Goal: Task Accomplishment & Management: Use online tool/utility

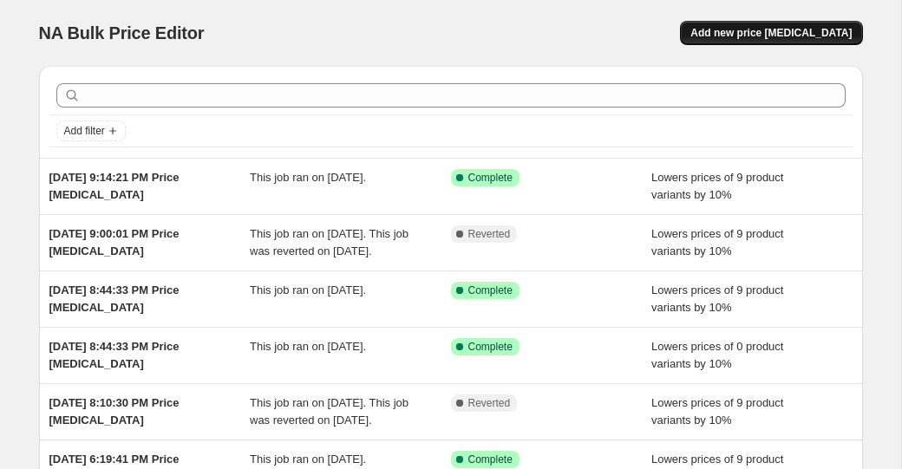
click at [773, 24] on button "Add new price [MEDICAL_DATA]" at bounding box center [771, 33] width 182 height 24
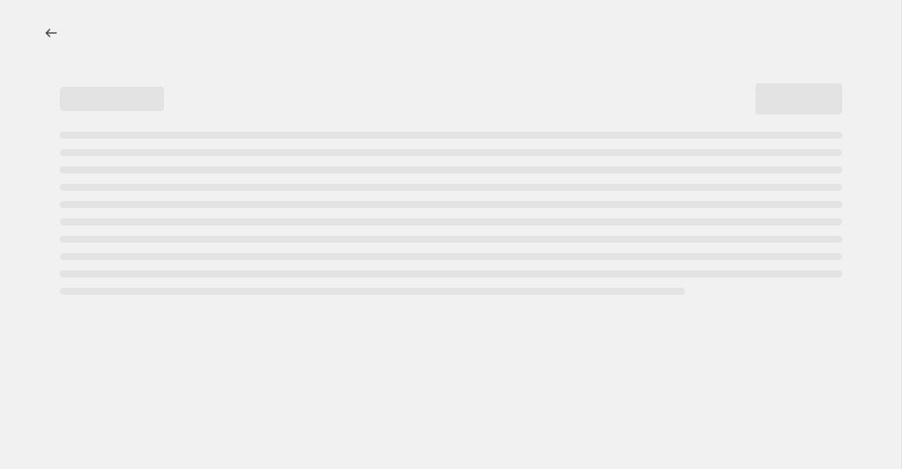
select select "percentage"
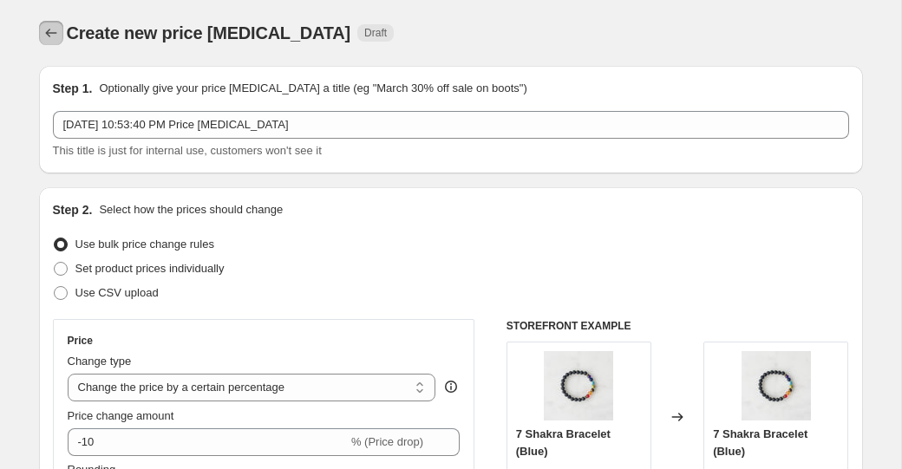
click at [61, 40] on button "Price change jobs" at bounding box center [51, 33] width 24 height 24
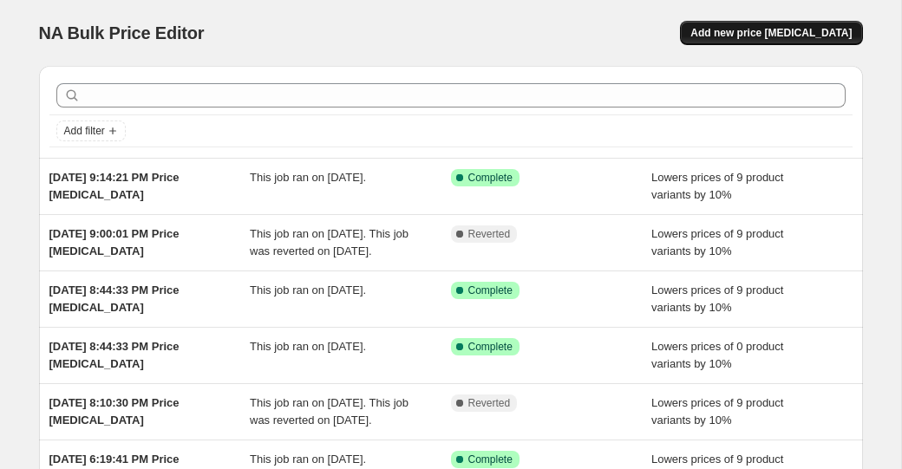
click at [784, 40] on button "Add new price [MEDICAL_DATA]" at bounding box center [771, 33] width 182 height 24
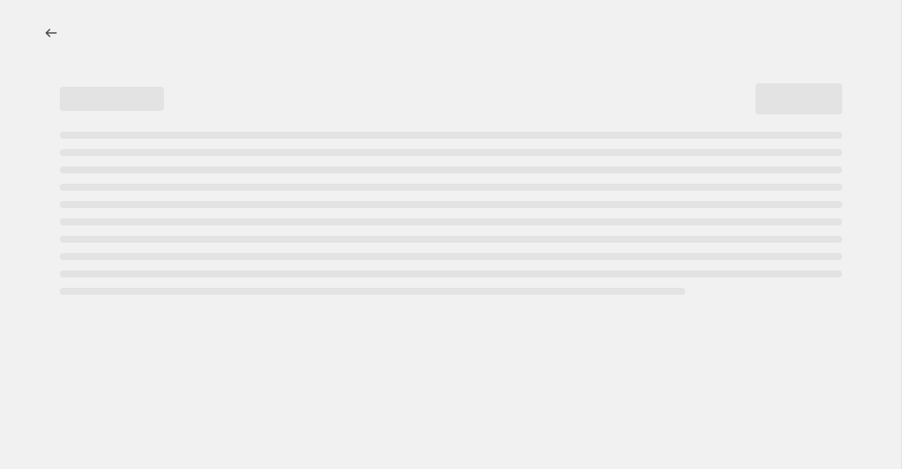
select select "percentage"
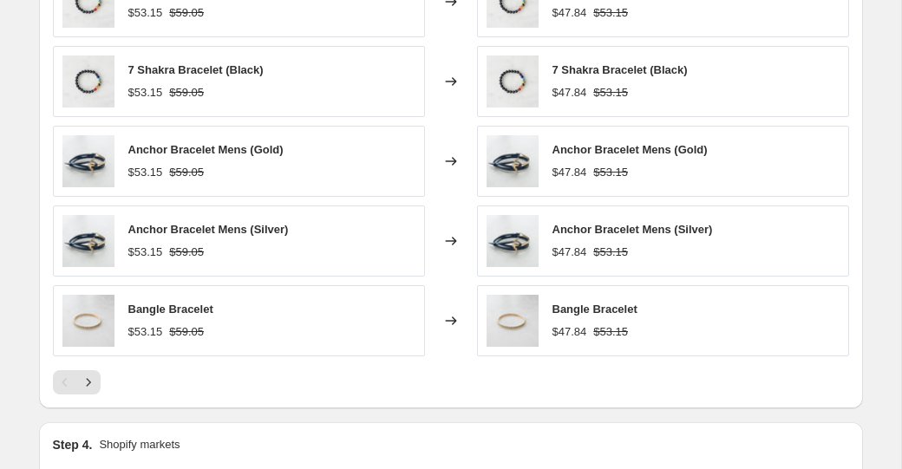
scroll to position [1361, 0]
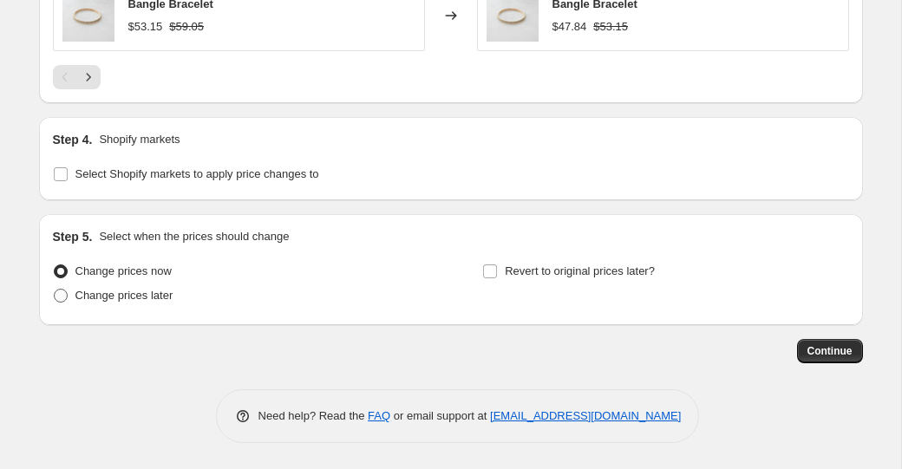
click at [173, 296] on span "Change prices later" at bounding box center [124, 295] width 98 height 13
click at [55, 290] on input "Change prices later" at bounding box center [54, 289] width 1 height 1
radio input "true"
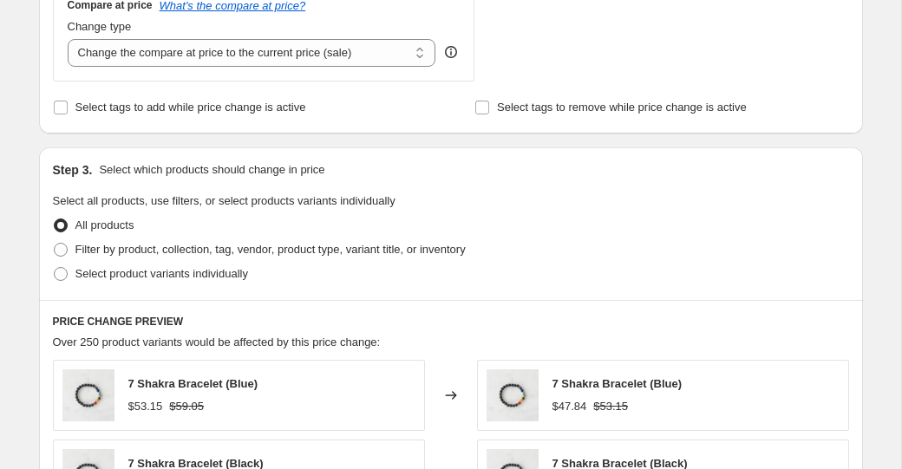
scroll to position [616, 0]
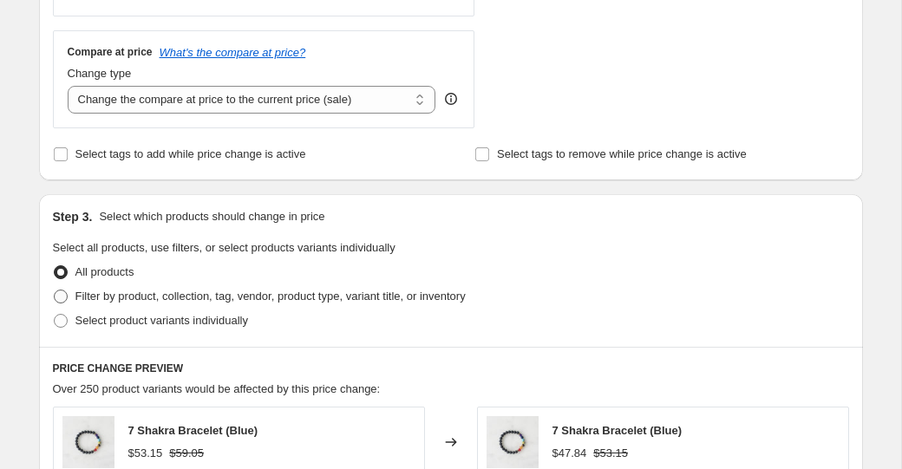
click at [325, 294] on span "Filter by product, collection, tag, vendor, product type, variant title, or inv…" at bounding box center [270, 296] width 390 height 13
click at [55, 290] on input "Filter by product, collection, tag, vendor, product type, variant title, or inv…" at bounding box center [54, 290] width 1 height 1
radio input "true"
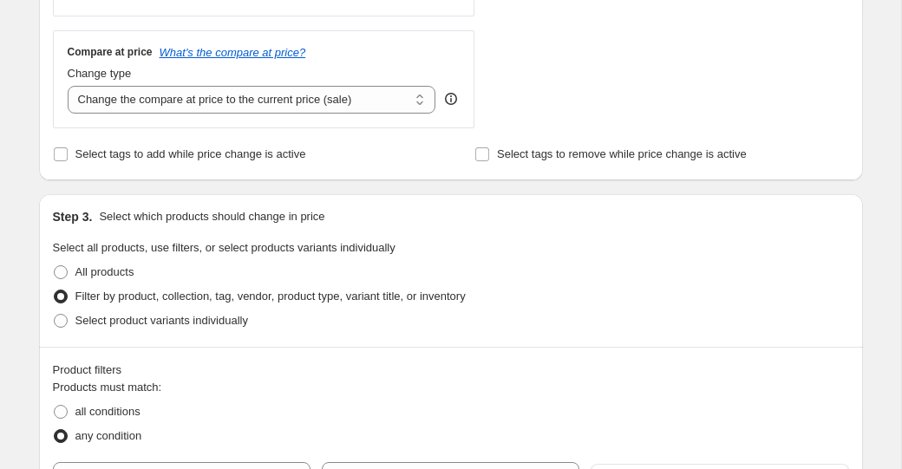
scroll to position [1853, 0]
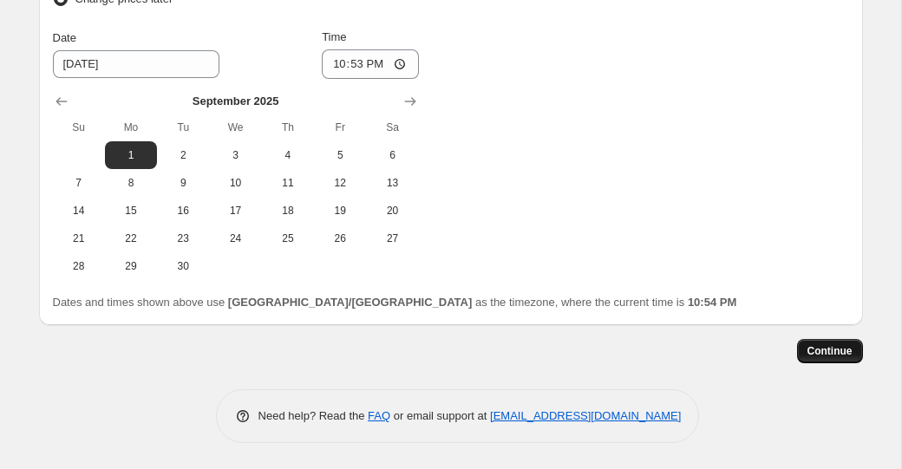
click at [837, 347] on span "Continue" at bounding box center [829, 351] width 45 height 14
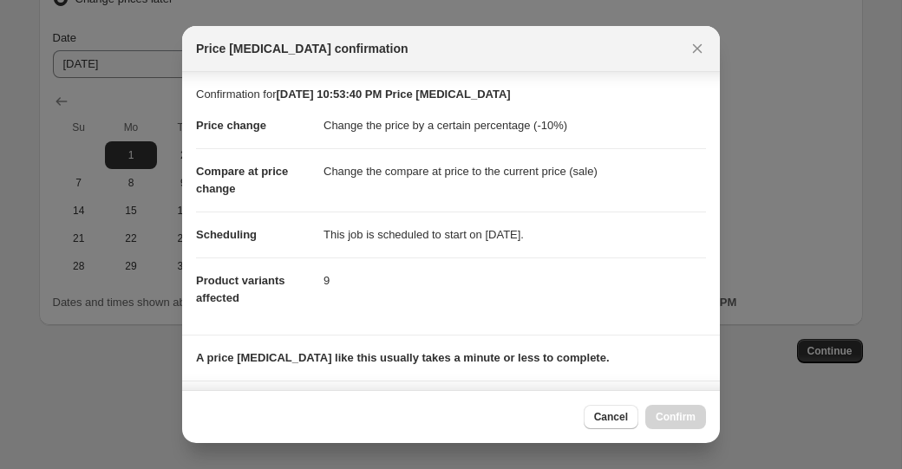
scroll to position [240, 0]
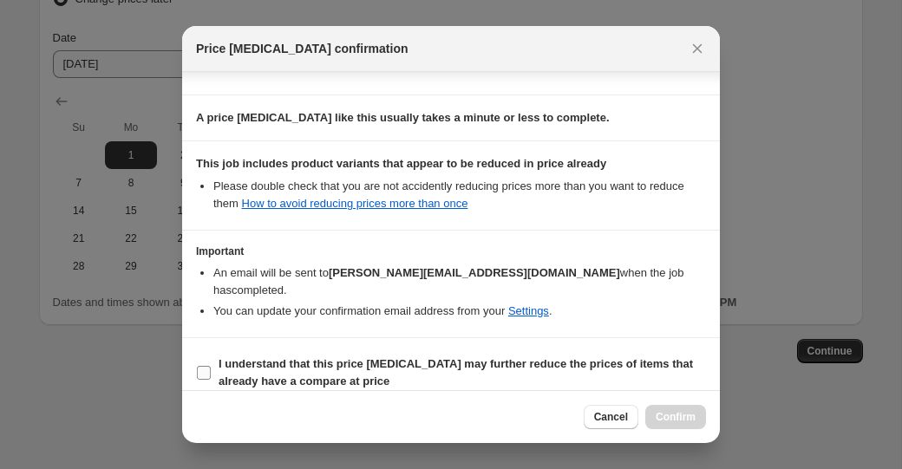
click at [458, 357] on b "I understand that this price [MEDICAL_DATA] may further reduce the prices of it…" at bounding box center [455, 372] width 474 height 30
click at [211, 366] on input "I understand that this price [MEDICAL_DATA] may further reduce the prices of it…" at bounding box center [204, 373] width 14 height 14
checkbox input "true"
click at [694, 417] on span "Confirm" at bounding box center [675, 417] width 40 height 14
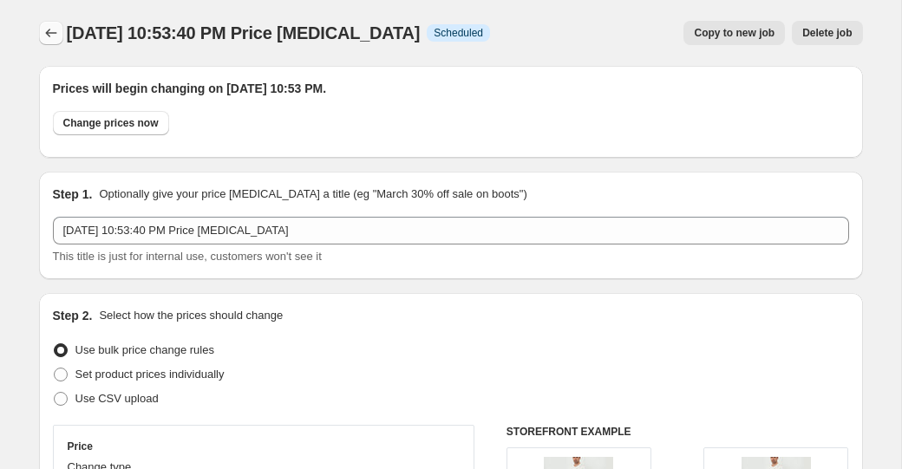
click at [39, 37] on button "Price change jobs" at bounding box center [51, 33] width 24 height 24
